Goal: Transaction & Acquisition: Purchase product/service

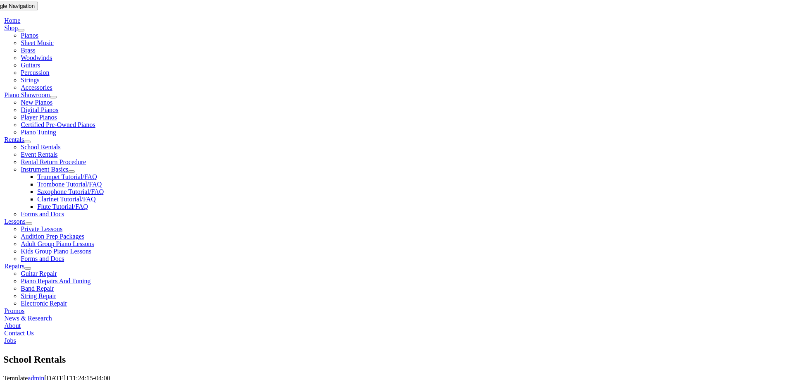
scroll to position [165, 0]
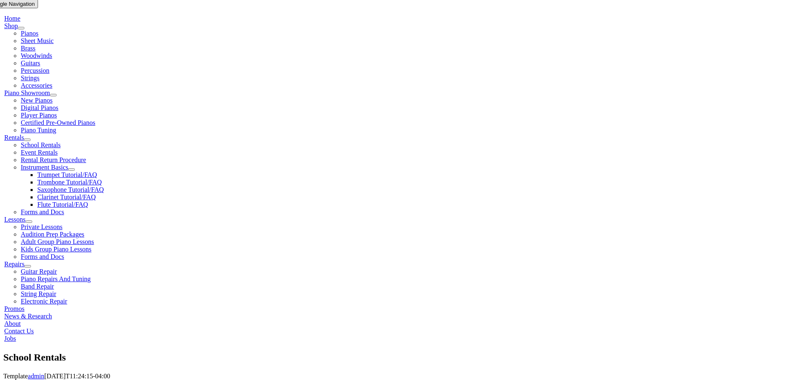
drag, startPoint x: 259, startPoint y: 239, endPoint x: 254, endPoint y: 237, distance: 5.6
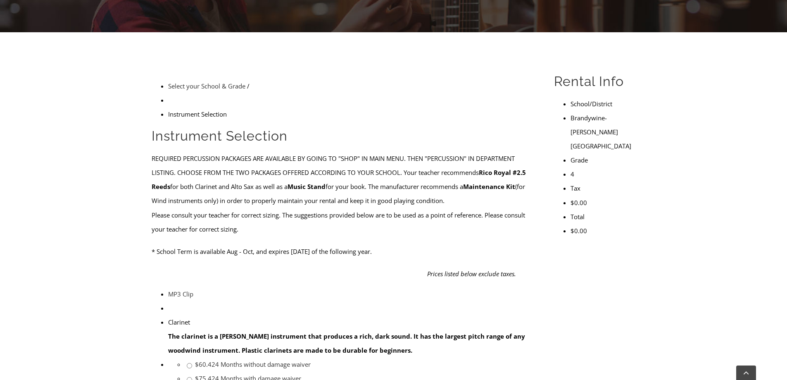
scroll to position [207, 0]
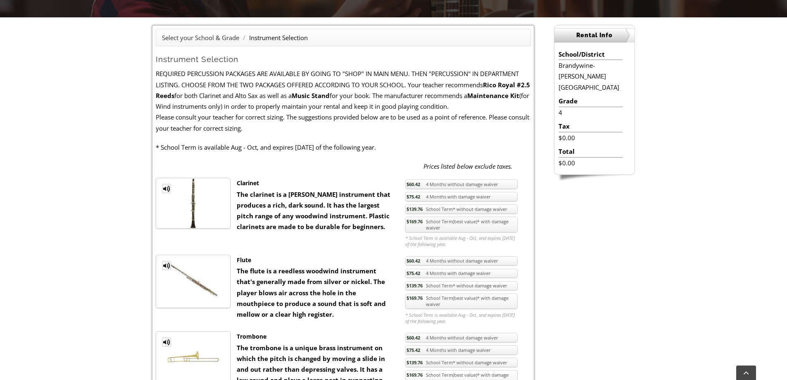
click at [410, 209] on span "$139.76" at bounding box center [415, 209] width 16 height 6
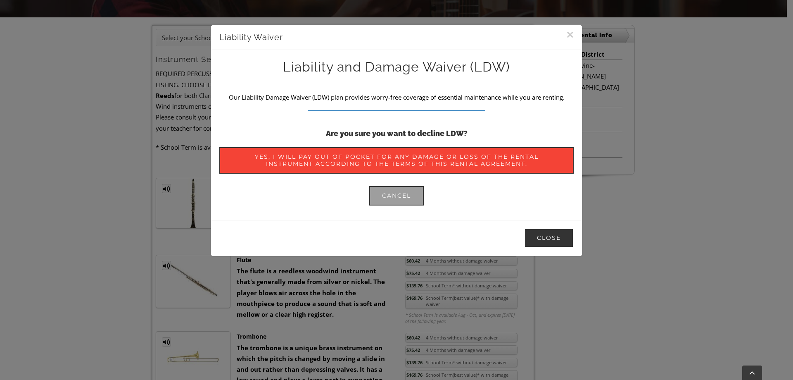
click at [542, 235] on button "Close" at bounding box center [549, 237] width 50 height 19
